Goal: Navigation & Orientation: Find specific page/section

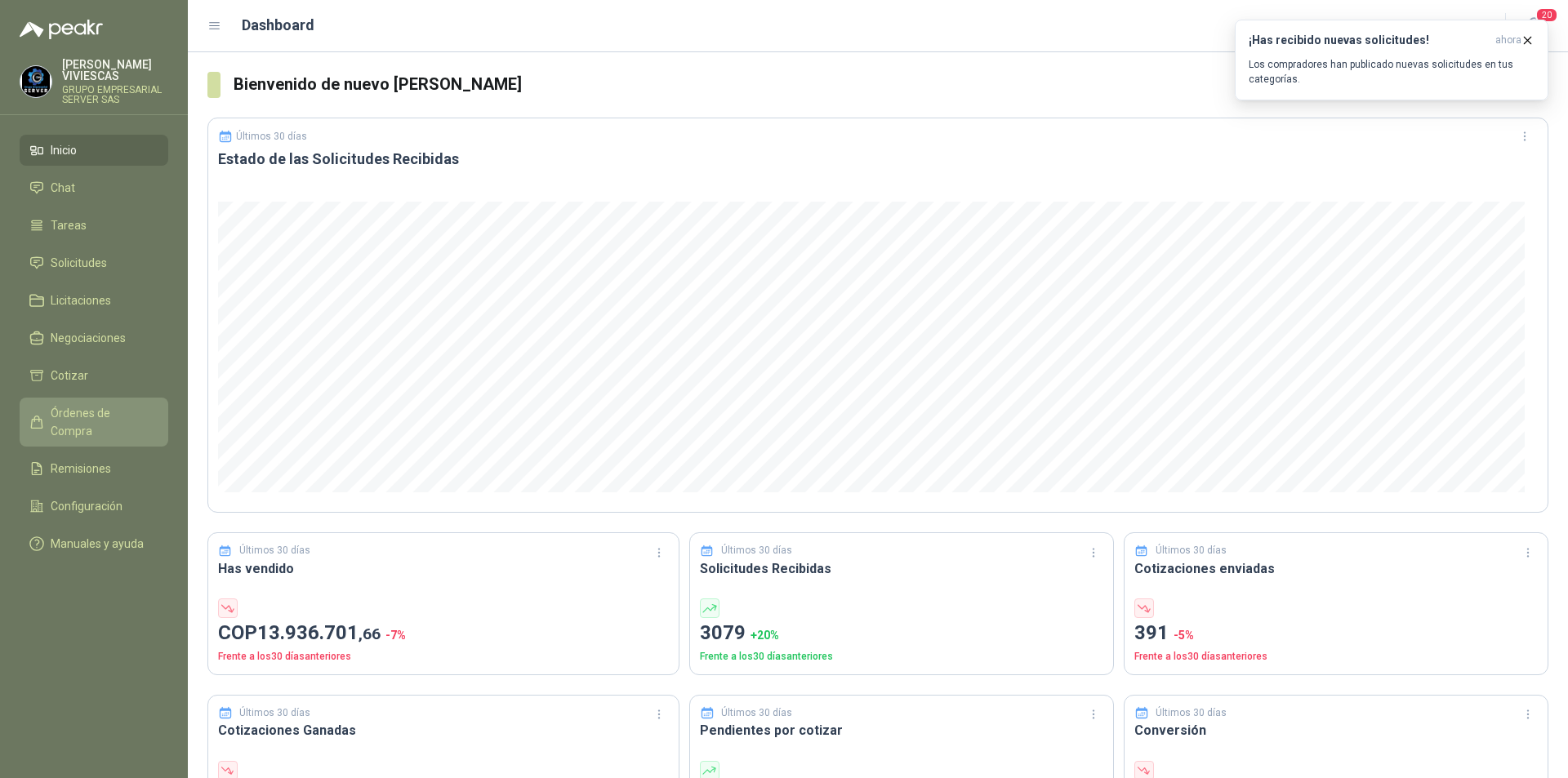
click at [104, 411] on span "Órdenes de Compra" at bounding box center [102, 421] width 102 height 36
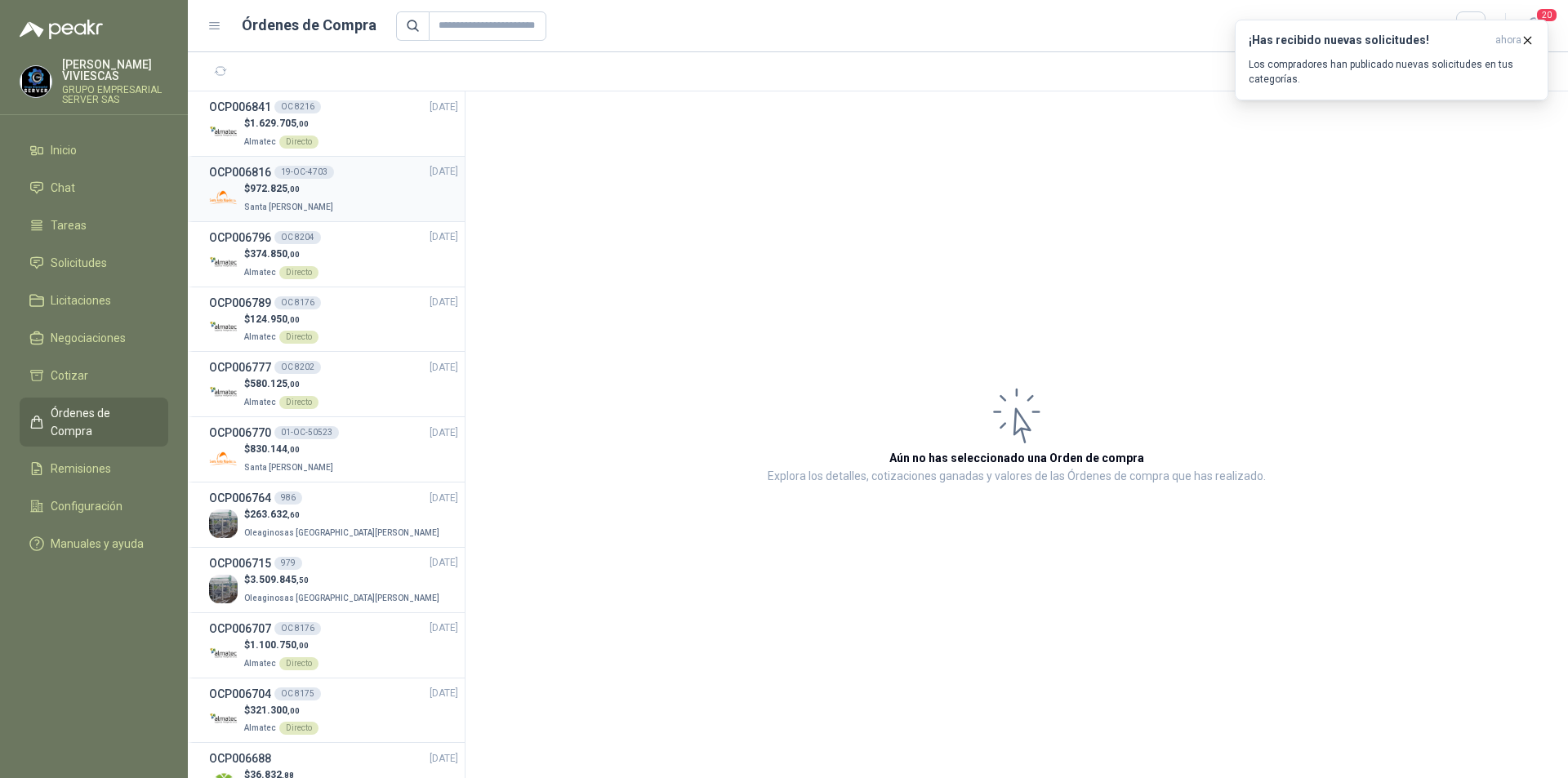
click at [373, 196] on div "$ 972.825 ,00 Santa [PERSON_NAME]" at bounding box center [333, 198] width 249 height 34
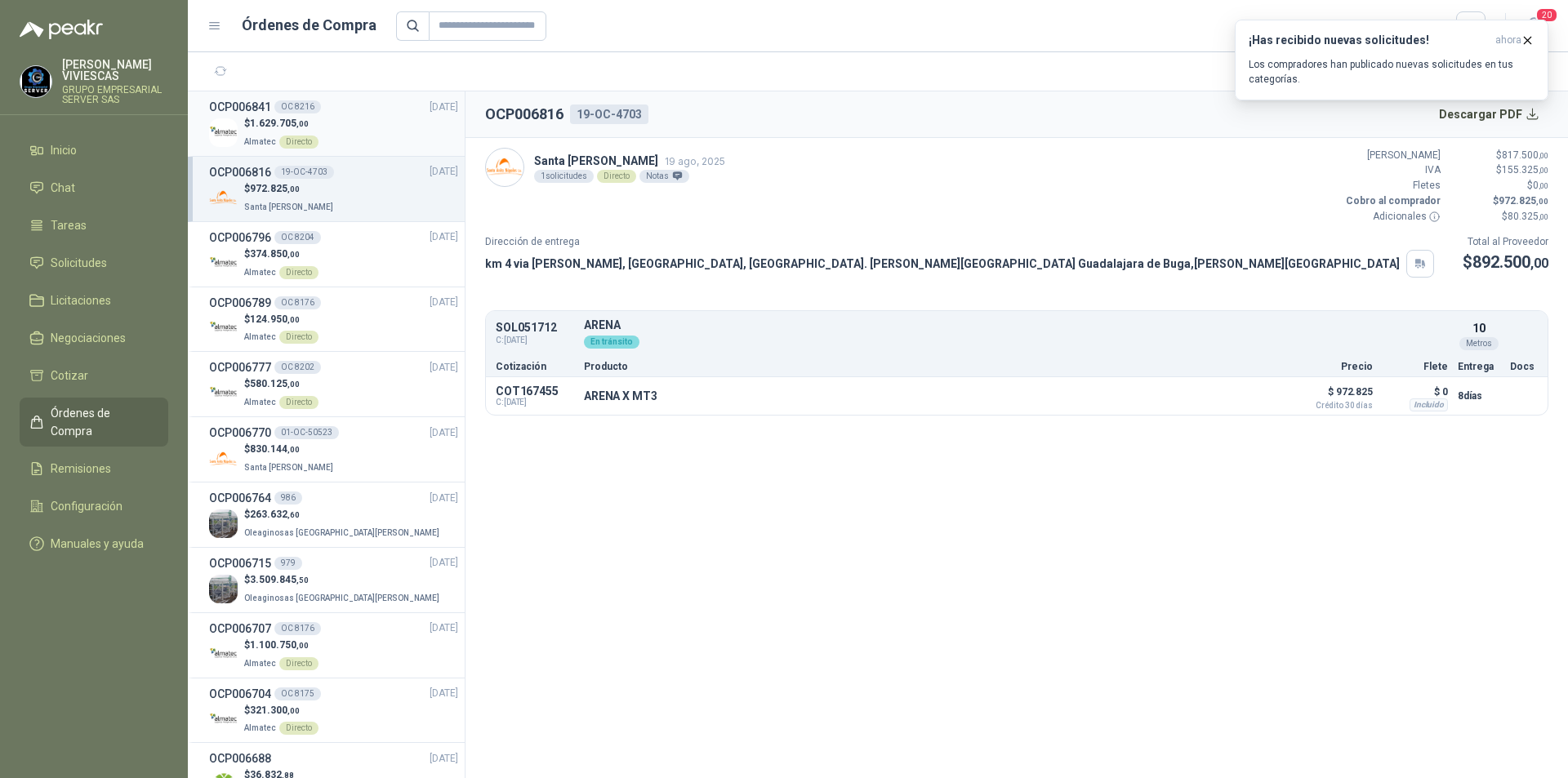
click at [357, 145] on div "$ 1.629.705 ,00 Almatec Directo" at bounding box center [333, 133] width 249 height 34
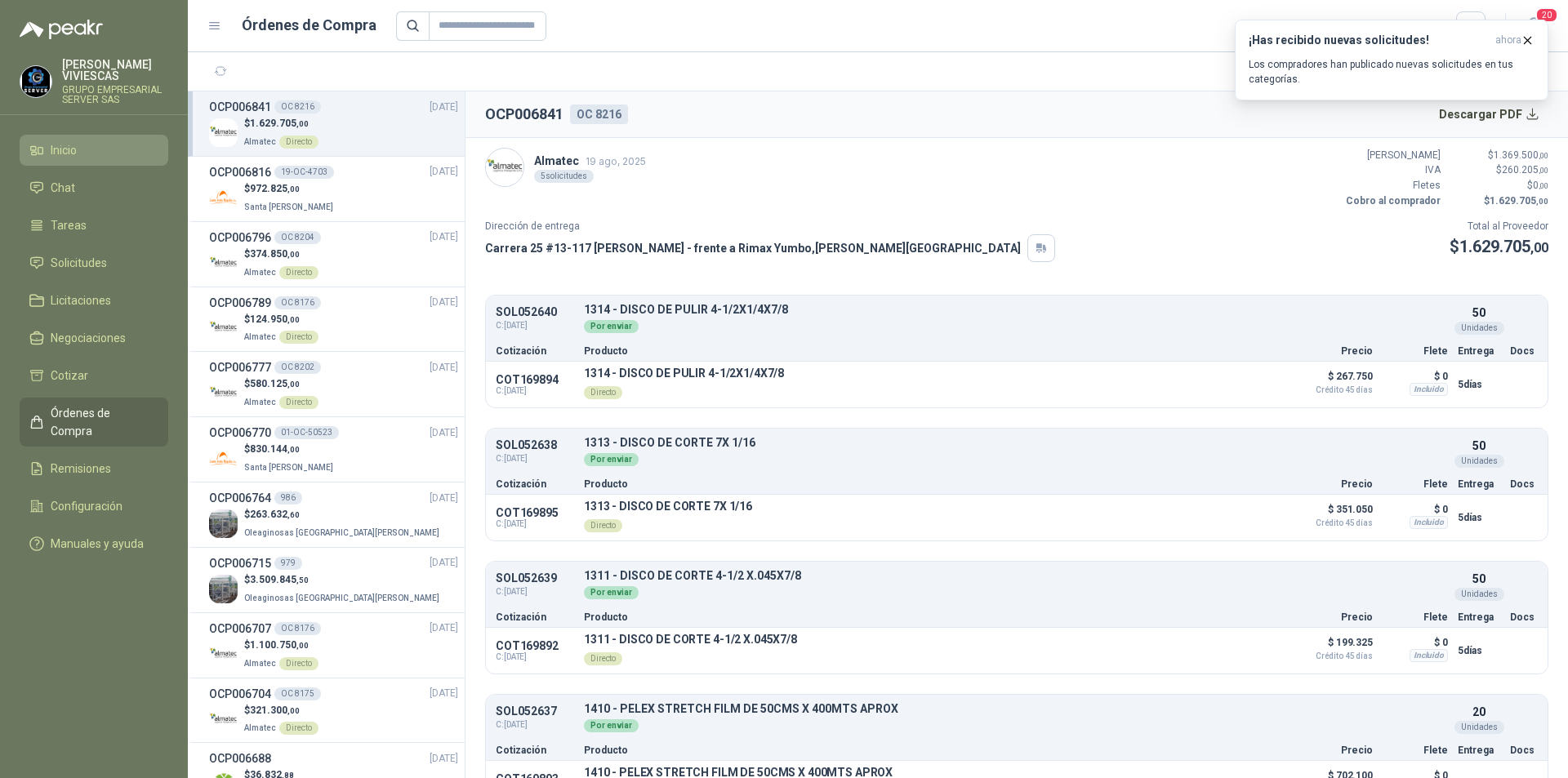
click at [84, 155] on li "Inicio" at bounding box center [93, 150] width 129 height 18
